Goal: Download file/media

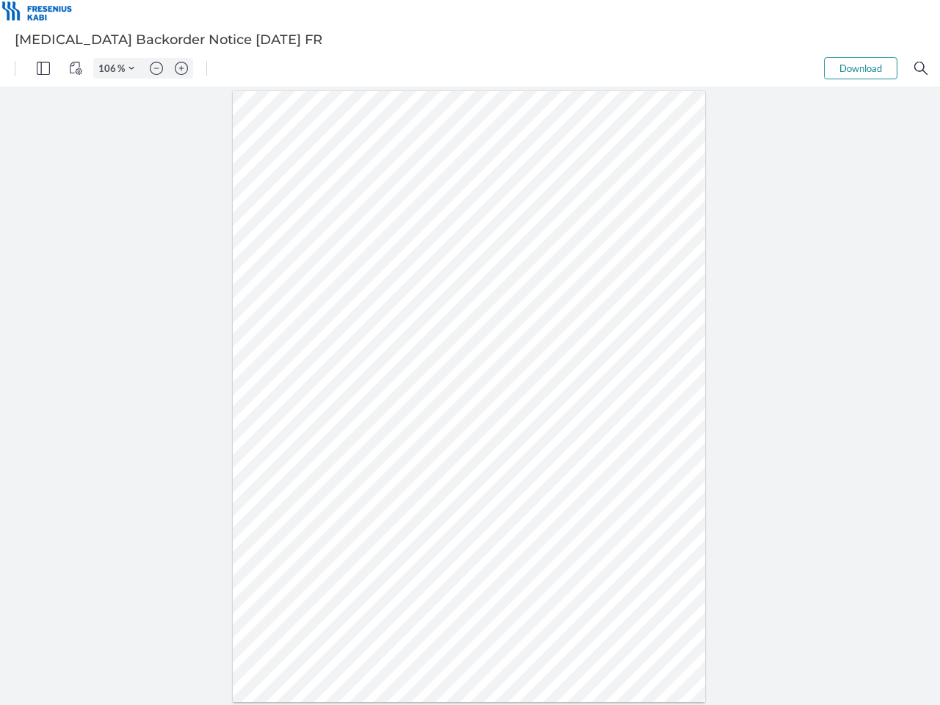
click at [43, 68] on img "Panel" at bounding box center [43, 68] width 13 height 13
click at [76, 68] on img "View Controls" at bounding box center [75, 68] width 13 height 13
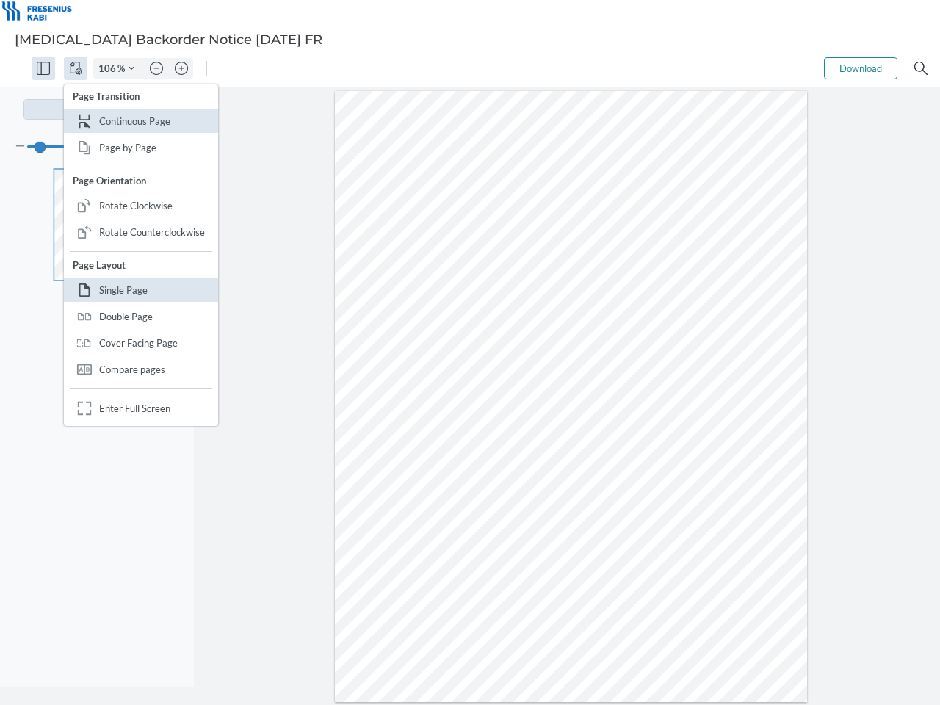
click at [109, 68] on input "106" at bounding box center [106, 68] width 24 height 13
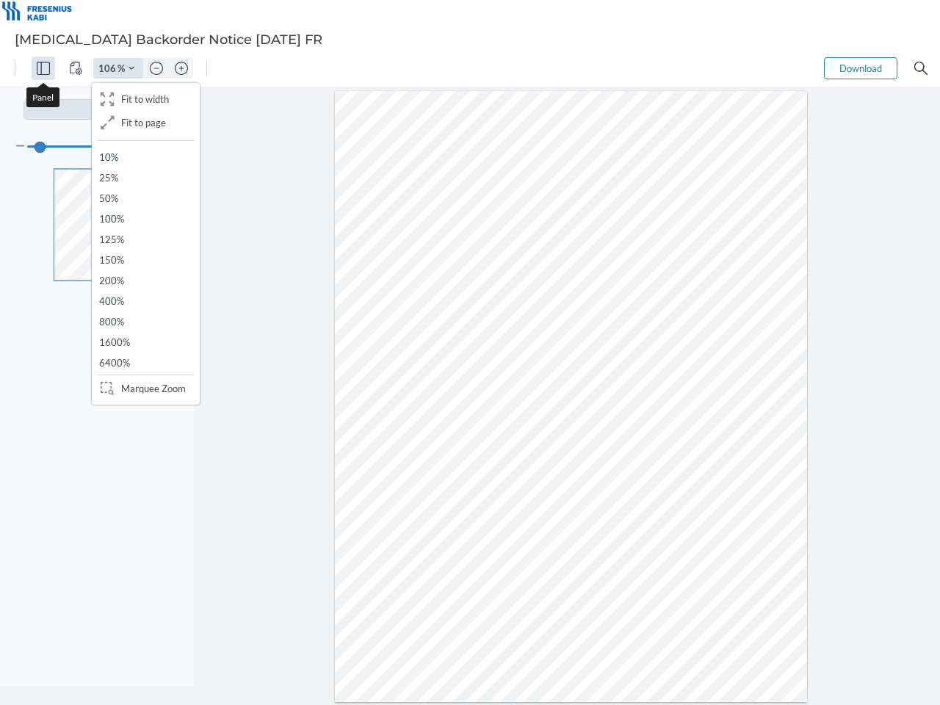
click at [131, 68] on img "Zoom Controls" at bounding box center [132, 68] width 6 height 6
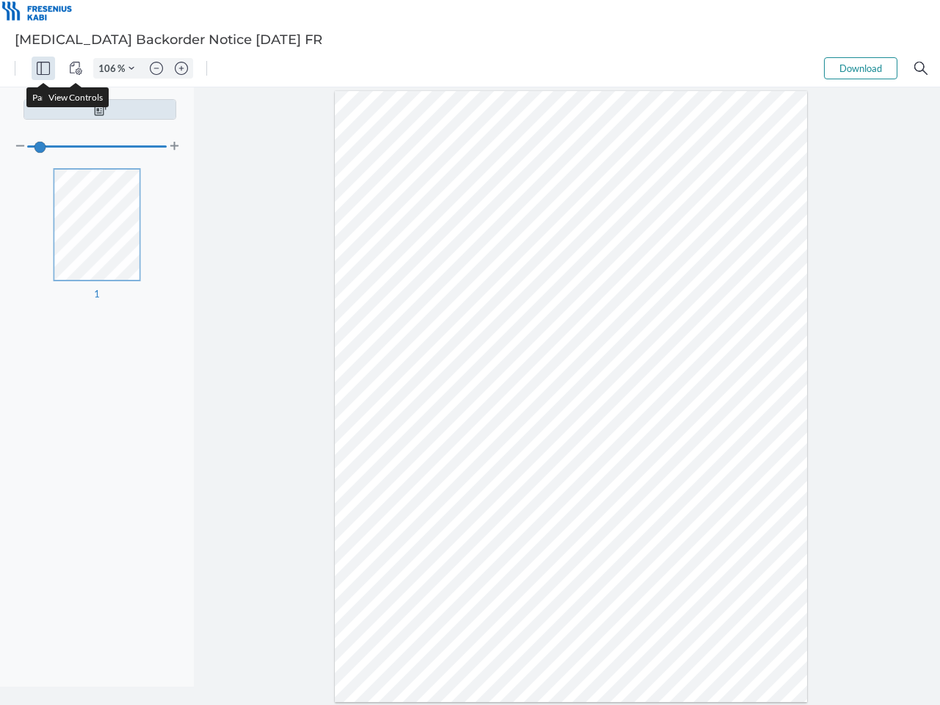
click at [156, 68] on img "Zoom out" at bounding box center [156, 68] width 13 height 13
click at [181, 68] on img "Zoom in" at bounding box center [181, 68] width 13 height 13
type input "106"
click at [861, 68] on button "Download" at bounding box center [860, 68] width 73 height 22
click at [921, 68] on img "Search" at bounding box center [921, 68] width 13 height 13
